Goal: Navigation & Orientation: Find specific page/section

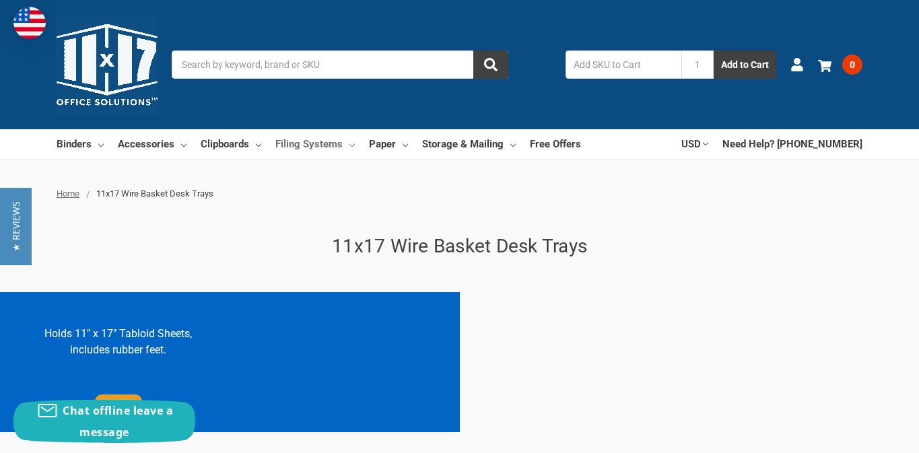
click at [325, 148] on link "Filing Systems" at bounding box center [314, 144] width 79 height 30
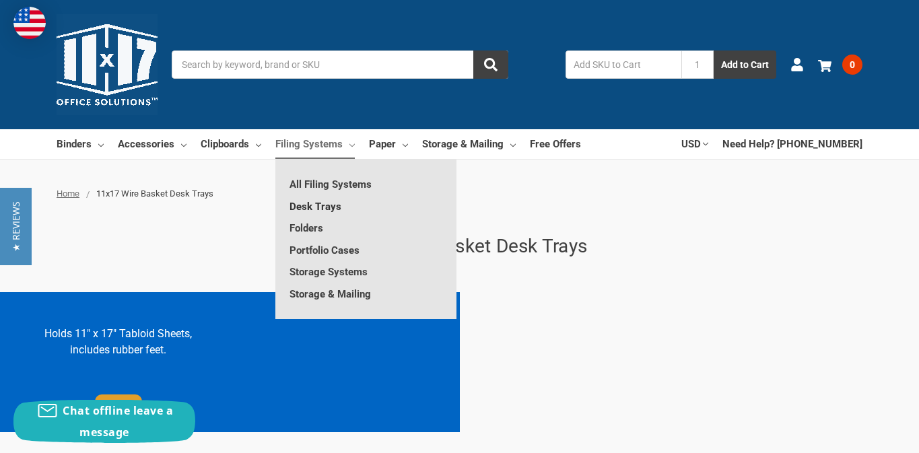
click at [320, 205] on link "Desk Trays" at bounding box center [365, 207] width 181 height 22
